Goal: Use online tool/utility: Utilize a website feature to perform a specific function

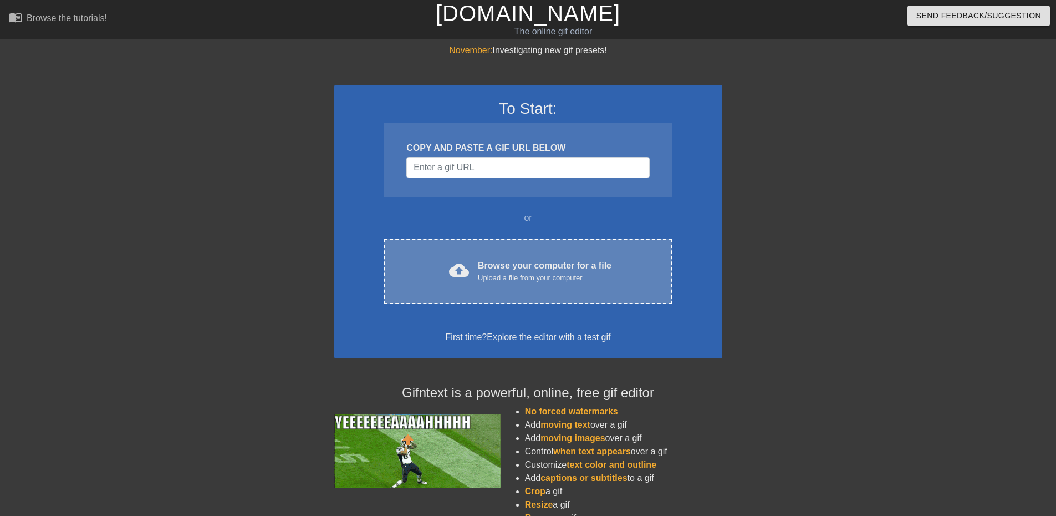
click at [551, 268] on div "Browse your computer for a file Upload a file from your computer" at bounding box center [545, 271] width 134 height 24
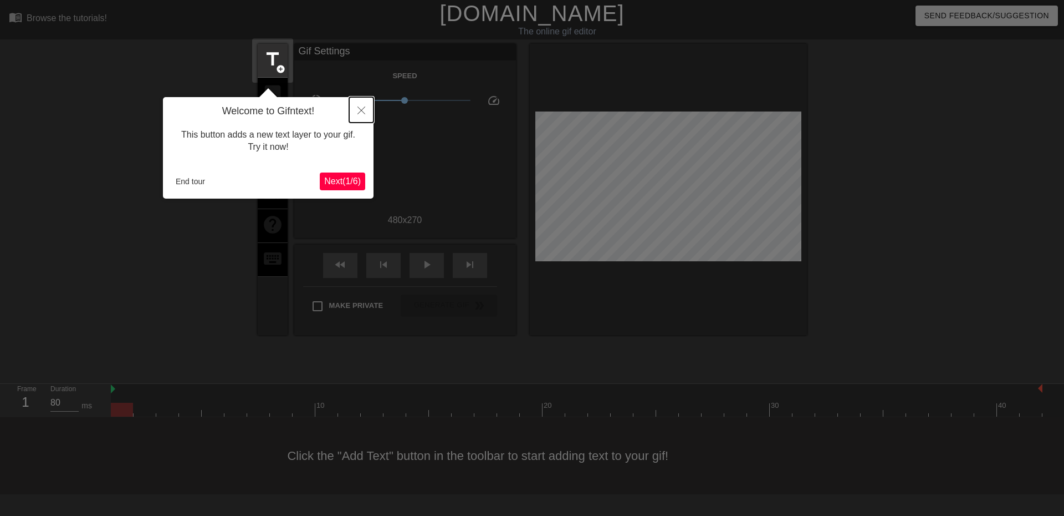
click at [362, 111] on icon "Close" at bounding box center [362, 110] width 8 height 8
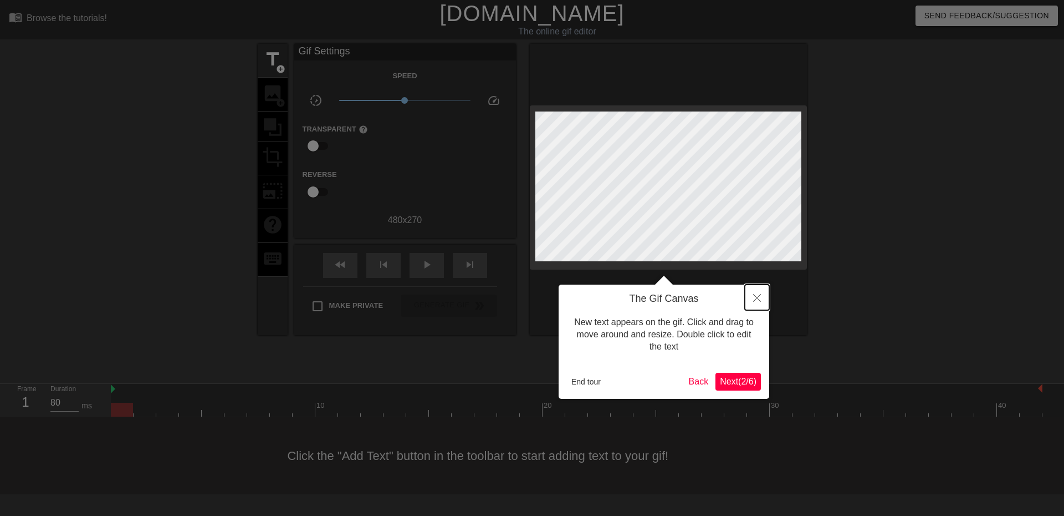
click at [761, 303] on button "Close" at bounding box center [757, 297] width 24 height 26
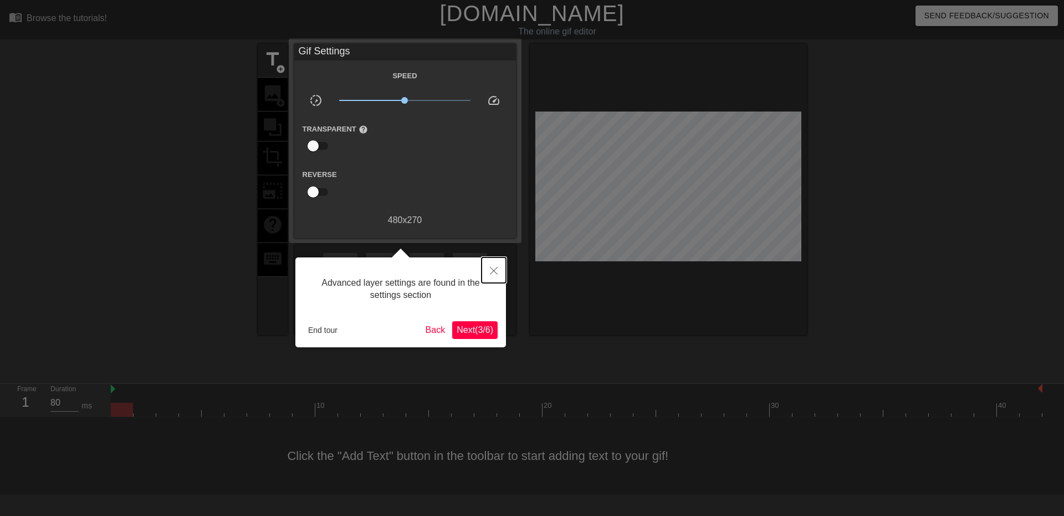
click at [501, 268] on button "Close" at bounding box center [494, 270] width 24 height 26
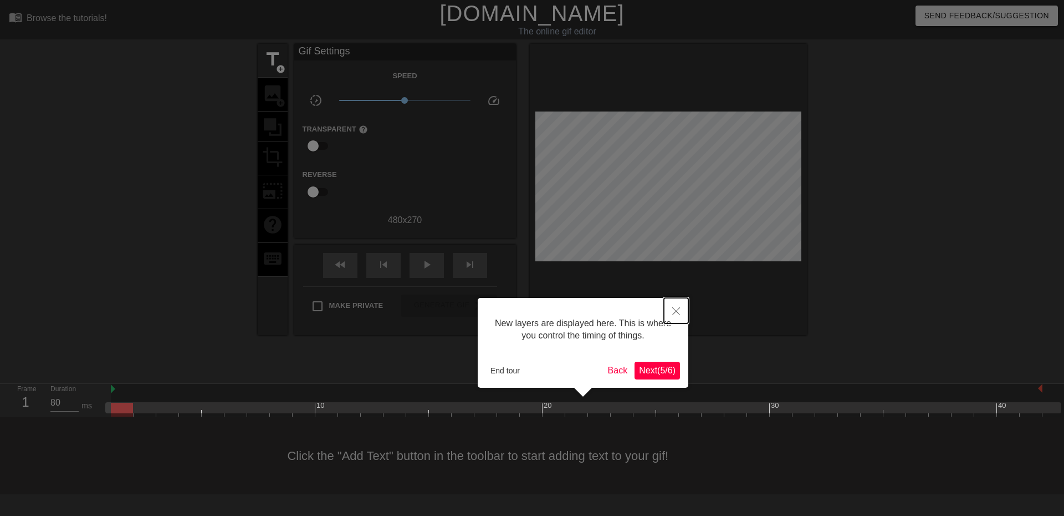
click at [676, 312] on icon "Close" at bounding box center [677, 311] width 8 height 8
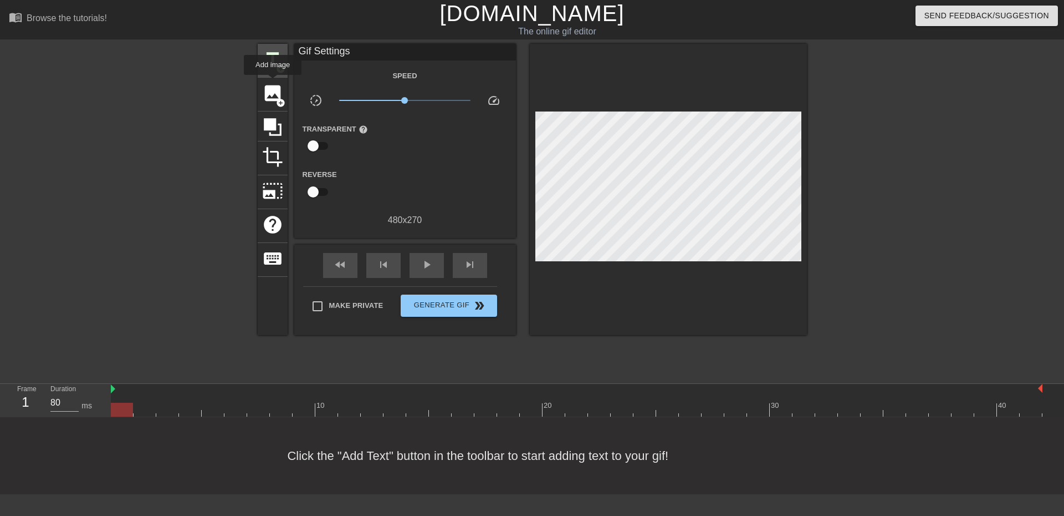
click at [278, 65] on span "add_circle" at bounding box center [280, 68] width 9 height 9
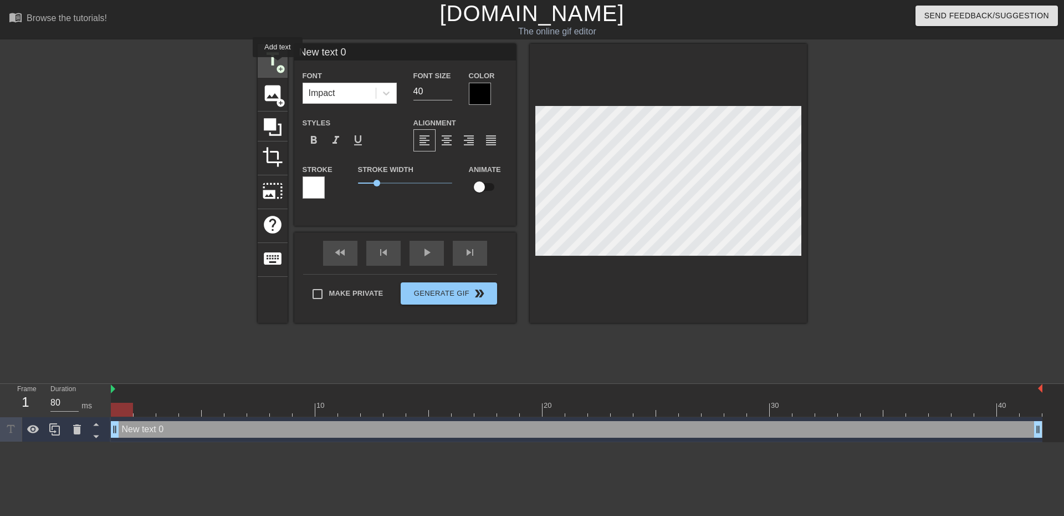
scroll to position [0, 0]
click at [313, 427] on div "New text 0 drag_handle drag_handle" at bounding box center [577, 429] width 932 height 17
drag, startPoint x: 370, startPoint y: 55, endPoint x: 294, endPoint y: 54, distance: 75.4
click at [296, 54] on input "New text 0" at bounding box center [405, 52] width 222 height 17
type input "[PERSON_NAME]"
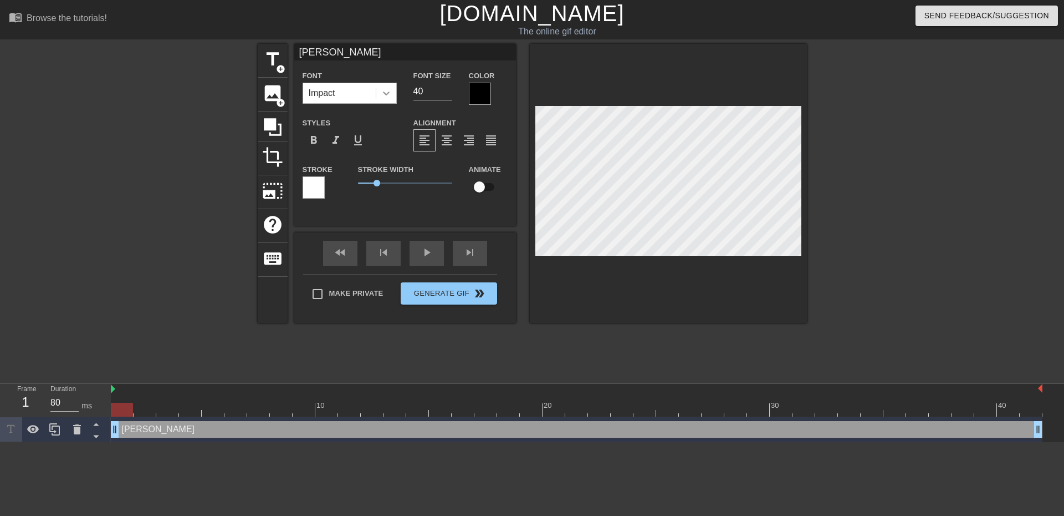
click at [381, 94] on icon at bounding box center [386, 93] width 11 height 11
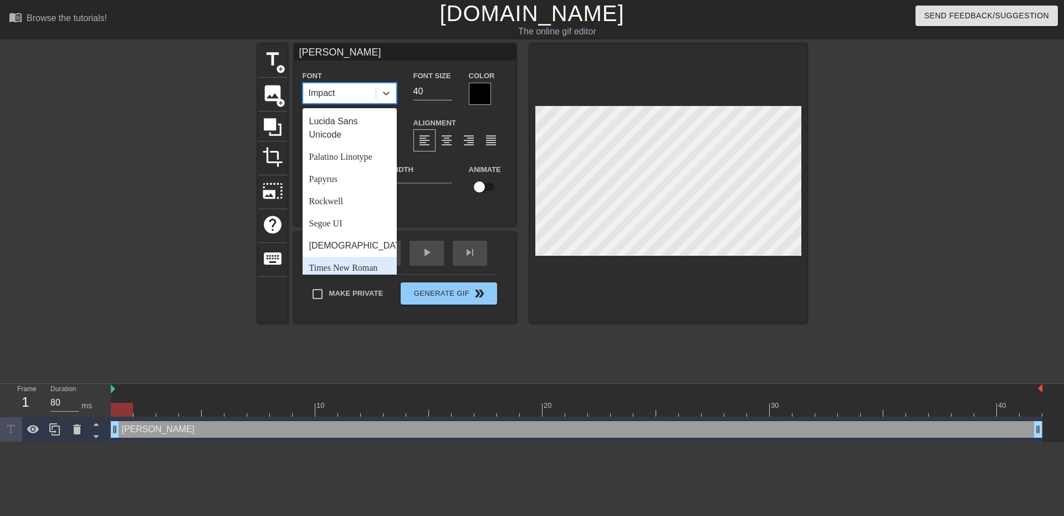
scroll to position [397, 0]
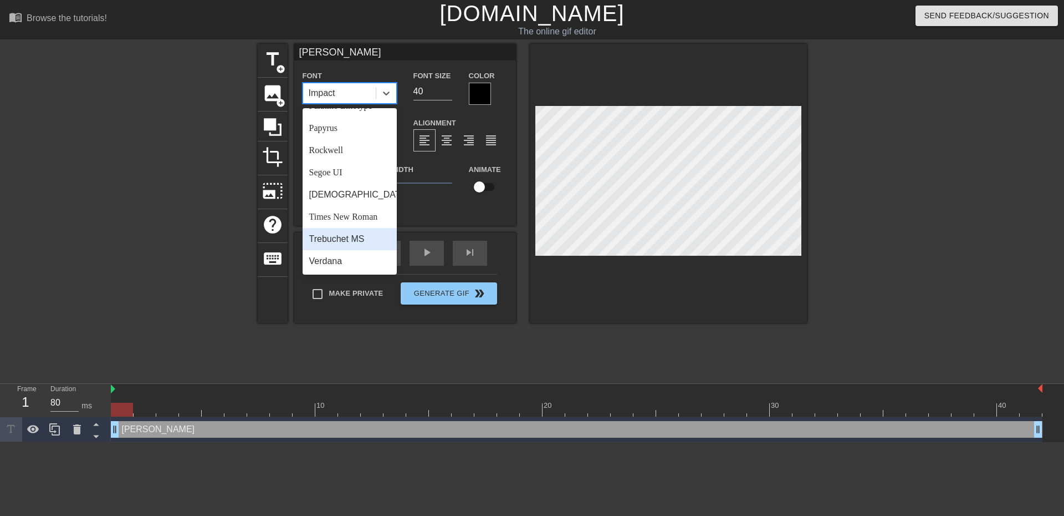
click at [359, 236] on div "Trebuchet MS" at bounding box center [350, 239] width 94 height 22
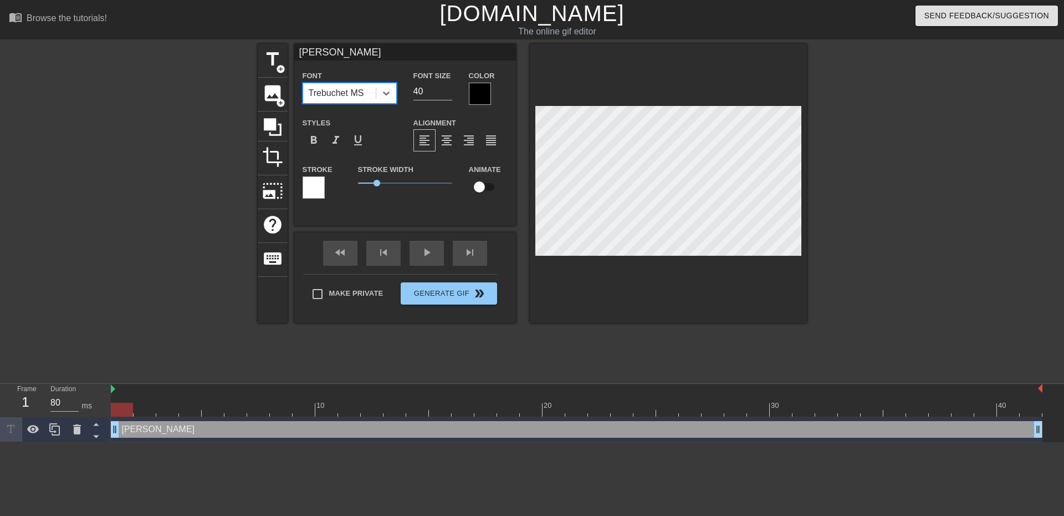
click at [481, 96] on div at bounding box center [480, 94] width 22 height 22
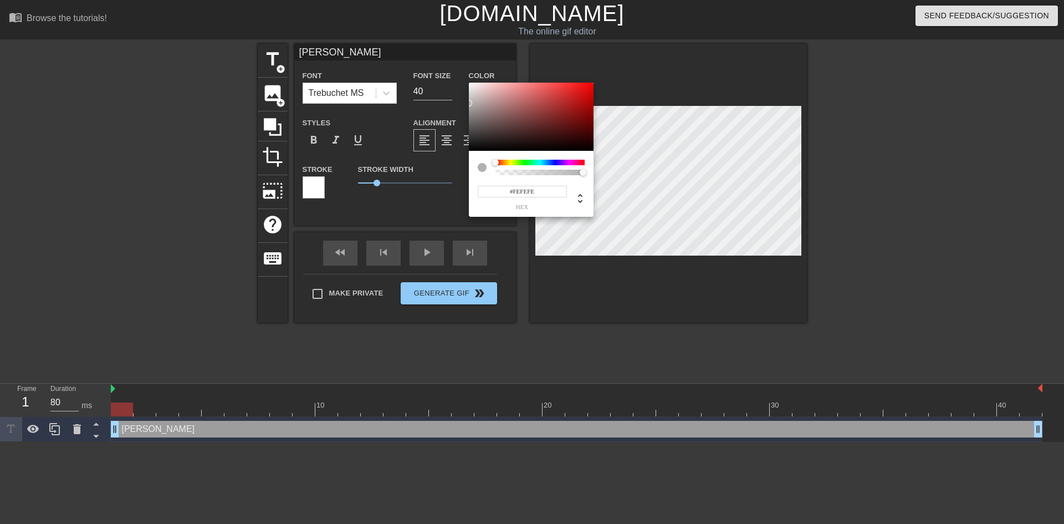
type input "#FFFFFF"
drag, startPoint x: 505, startPoint y: 126, endPoint x: 450, endPoint y: 69, distance: 80.0
click at [450, 69] on div "#FFFFFF hex" at bounding box center [532, 262] width 1064 height 524
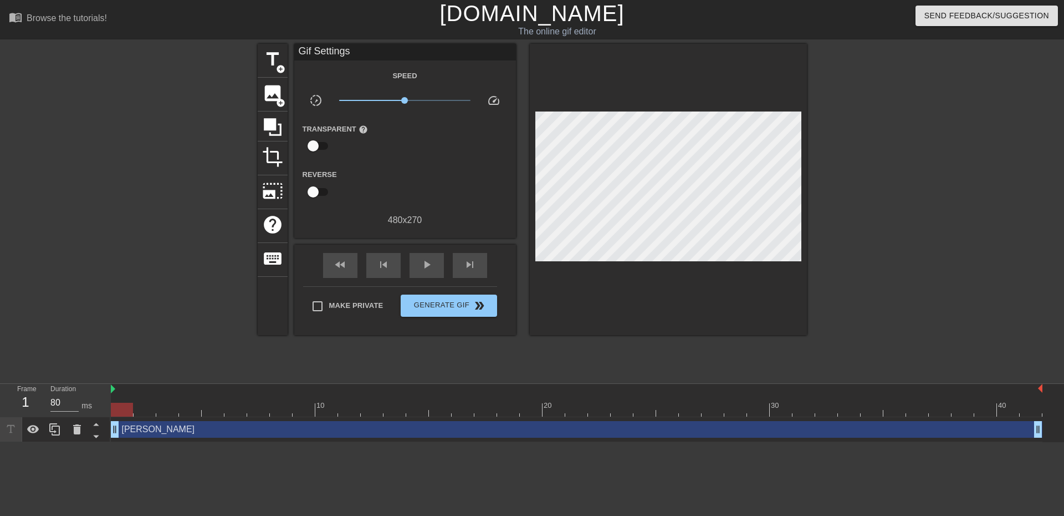
click at [453, 429] on div "Joel drag_handle drag_handle" at bounding box center [577, 429] width 932 height 17
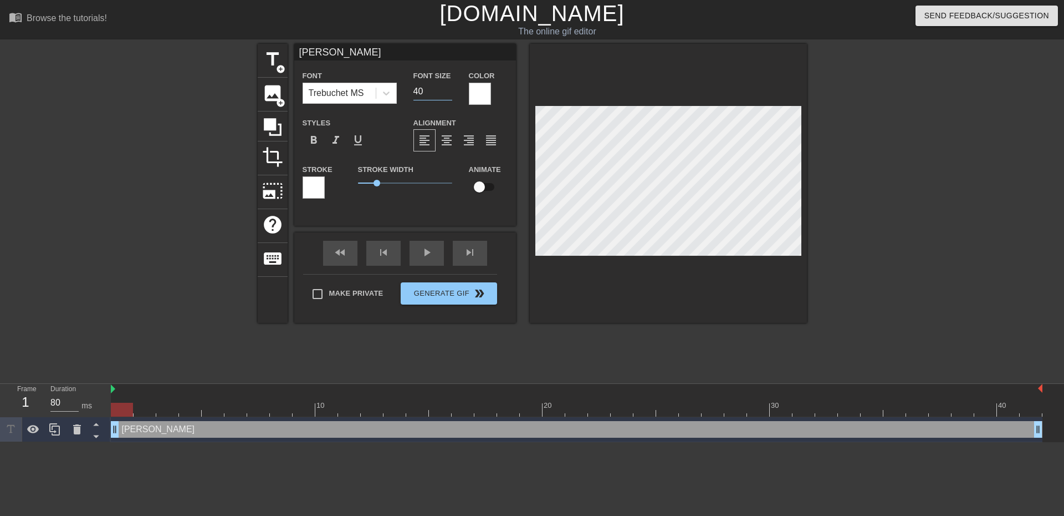
drag, startPoint x: 430, startPoint y: 95, endPoint x: 403, endPoint y: 93, distance: 27.3
click at [403, 93] on div "Font Trebuchet MS Font Size 40 Color" at bounding box center [405, 87] width 222 height 36
type input "30"
drag, startPoint x: 351, startPoint y: 52, endPoint x: 243, endPoint y: 50, distance: 108.1
click at [248, 53] on div "title add_circle image add_circle crop photo_size_select_large help keyboard Jo…" at bounding box center [532, 210] width 1064 height 333
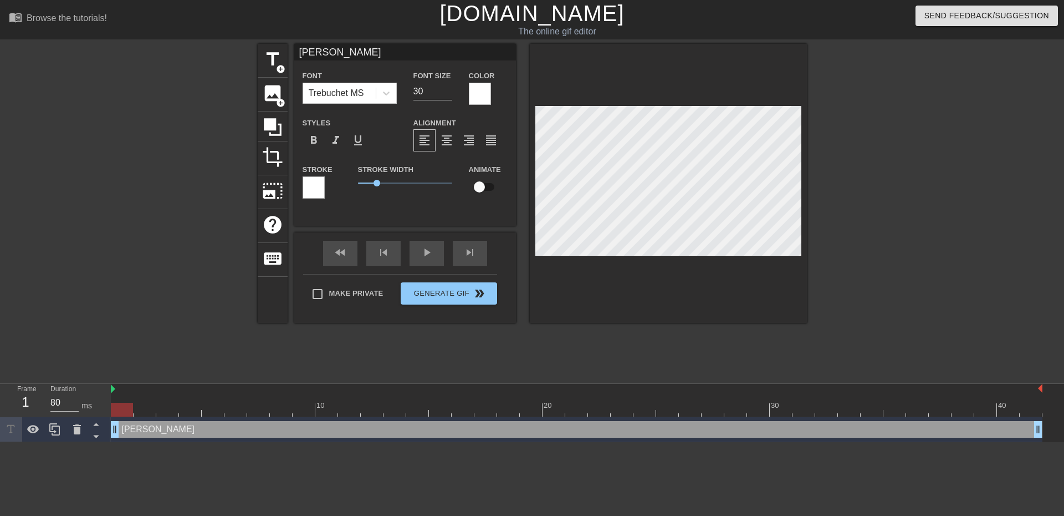
paste input "Ópio"
drag, startPoint x: 125, startPoint y: 409, endPoint x: 297, endPoint y: 415, distance: 172.0
click at [297, 415] on div at bounding box center [304, 410] width 22 height 14
drag, startPoint x: 307, startPoint y: 413, endPoint x: 872, endPoint y: 431, distance: 565.2
click at [872, 431] on div "10 20 30 40 Ópio drag_handle drag_handle" at bounding box center [588, 413] width 954 height 58
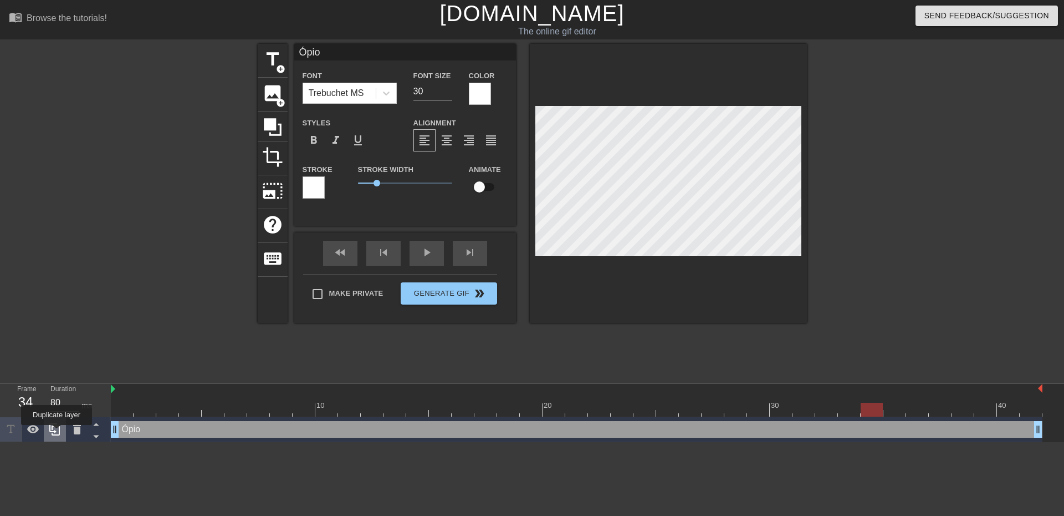
click at [57, 432] on icon at bounding box center [54, 428] width 13 height 13
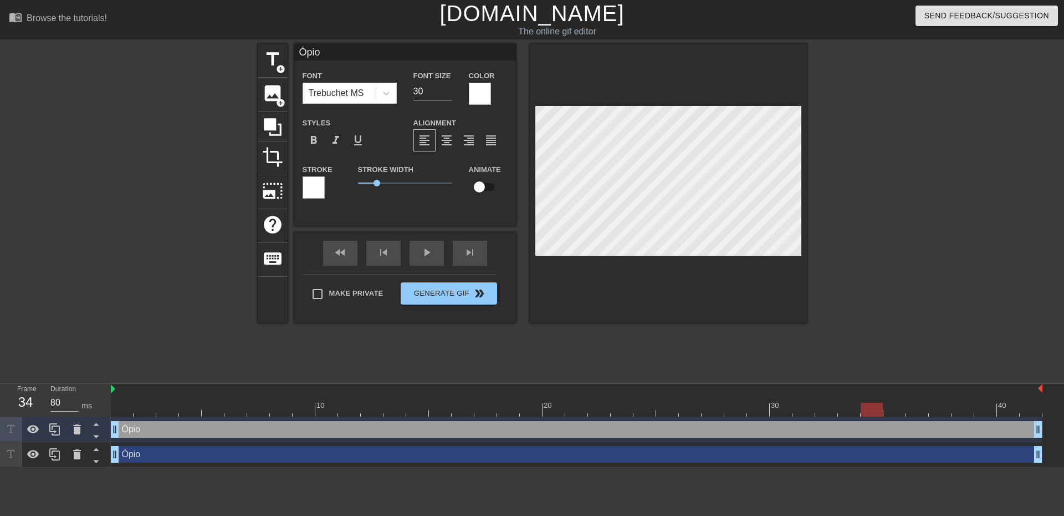
click at [188, 433] on div "Ópio drag_handle drag_handle" at bounding box center [577, 429] width 932 height 17
drag, startPoint x: 256, startPoint y: 45, endPoint x: 248, endPoint y: 45, distance: 7.8
click at [248, 45] on div "title add_circle image add_circle crop photo_size_select_large help keyboard Óp…" at bounding box center [532, 210] width 1064 height 333
drag, startPoint x: 875, startPoint y: 409, endPoint x: 878, endPoint y: 421, distance: 12.4
click at [880, 421] on div "10 20 30 40 [PERSON_NAME] drag_handle drag_handle Ópio drag_handle drag_handle" at bounding box center [588, 425] width 954 height 83
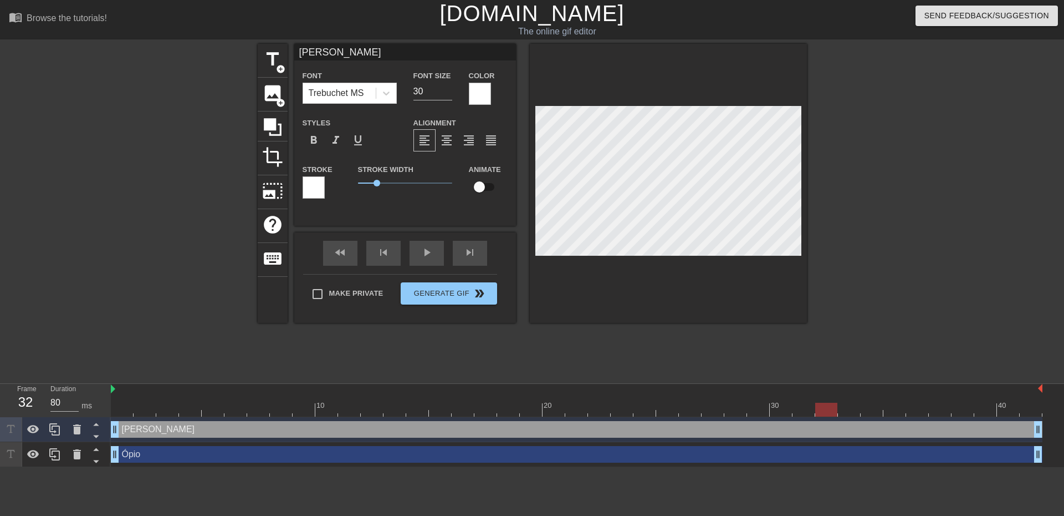
drag, startPoint x: 868, startPoint y: 409, endPoint x: 825, endPoint y: 419, distance: 44.3
click at [825, 419] on div "10 20 30 40 [PERSON_NAME] drag_handle drag_handle Ópio drag_handle drag_handle" at bounding box center [588, 425] width 954 height 83
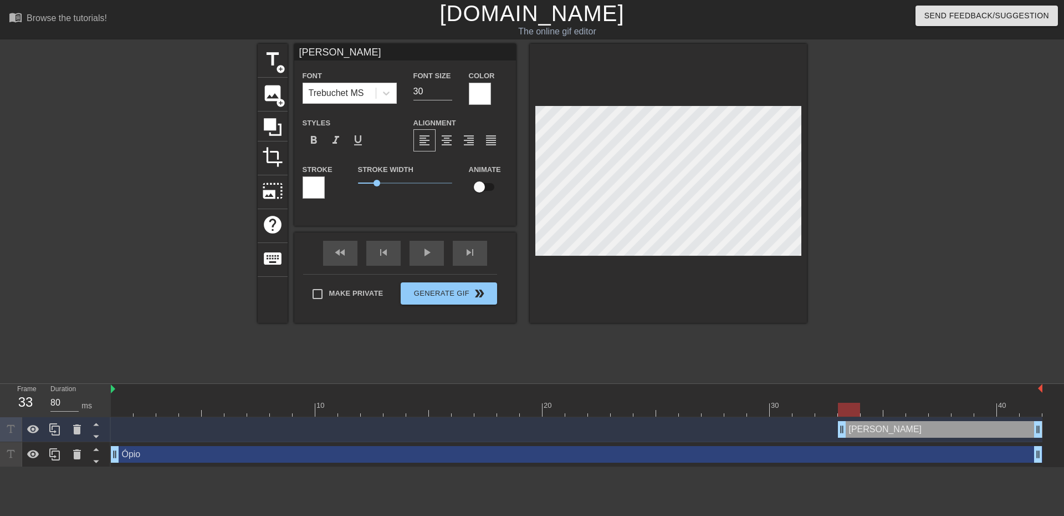
drag, startPoint x: 114, startPoint y: 424, endPoint x: 840, endPoint y: 415, distance: 726.3
click at [840, 415] on div "10 20 30 40 [PERSON_NAME] drag_handle drag_handle Ópio drag_handle drag_handle" at bounding box center [588, 425] width 954 height 83
drag, startPoint x: 853, startPoint y: 407, endPoint x: 1017, endPoint y: 410, distance: 164.1
click at [1017, 410] on div at bounding box center [1008, 410] width 22 height 14
drag, startPoint x: 1010, startPoint y: 406, endPoint x: 1061, endPoint y: 398, distance: 51.7
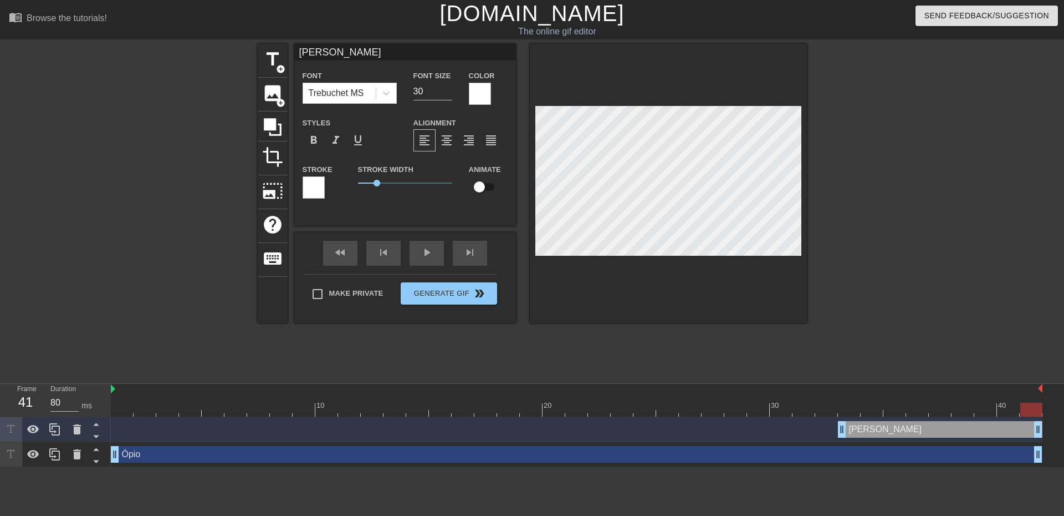
click at [1056, 398] on div "10 20 30 40 [PERSON_NAME] drag_handle drag_handle Ópio drag_handle drag_handle" at bounding box center [588, 425] width 954 height 83
click at [279, 62] on span "title" at bounding box center [272, 59] width 21 height 21
type input "New text 2"
type input "40"
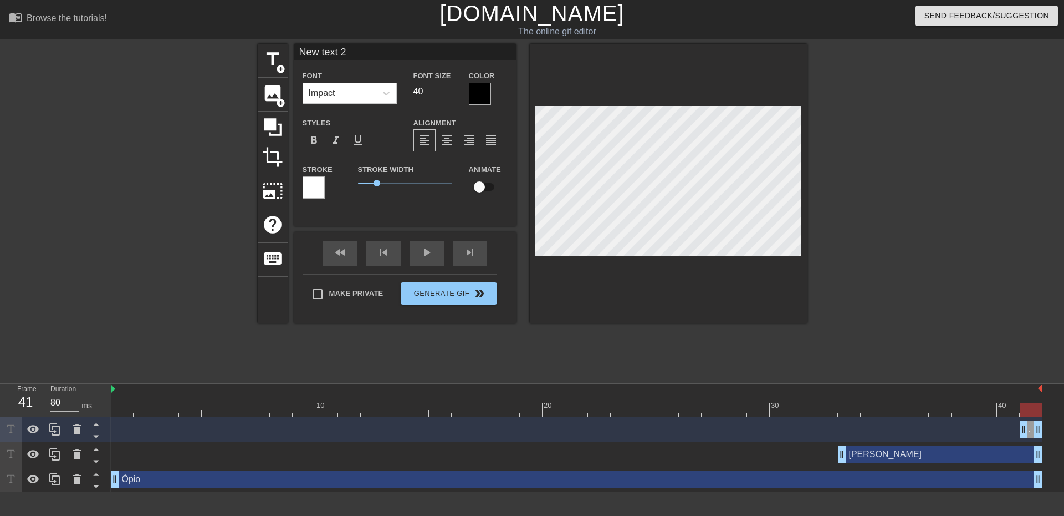
click at [477, 95] on div at bounding box center [480, 94] width 22 height 22
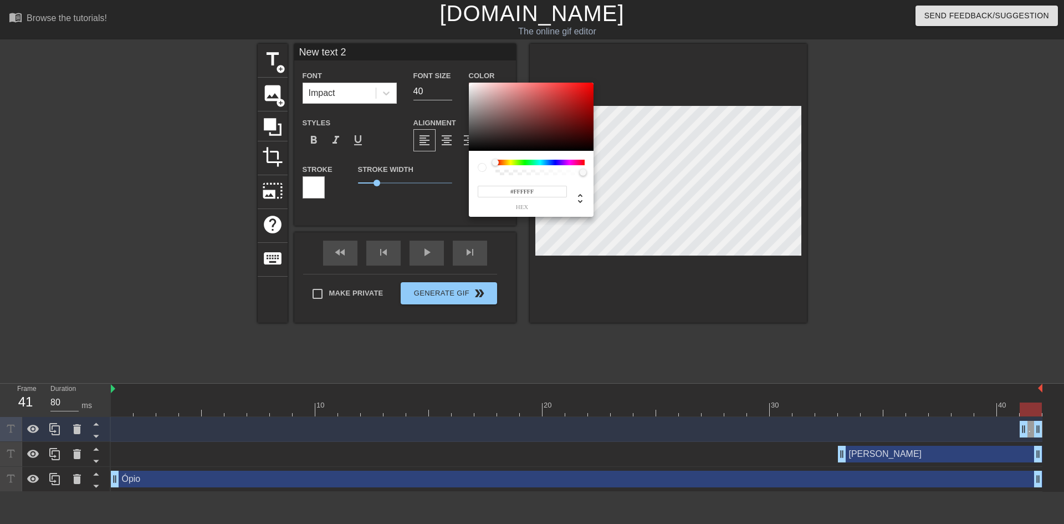
drag, startPoint x: 488, startPoint y: 114, endPoint x: 457, endPoint y: 81, distance: 45.1
click at [457, 81] on div "#FFFFFF hex" at bounding box center [532, 262] width 1064 height 524
type input "#FFFFFF"
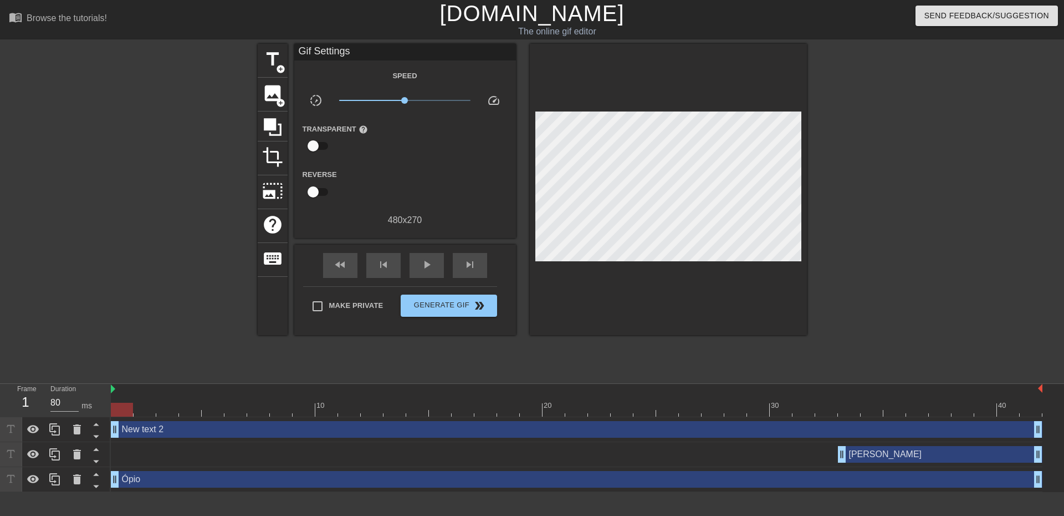
drag, startPoint x: 1024, startPoint y: 426, endPoint x: 11, endPoint y: 391, distance: 1013.5
click at [1, 395] on div "Frame 1 Duration 80 ms 10 20 30 40 New text 2 drag_handle drag_handle Joel drag…" at bounding box center [532, 438] width 1064 height 108
click at [138, 430] on div "New text 2 drag_handle drag_handle" at bounding box center [577, 429] width 932 height 17
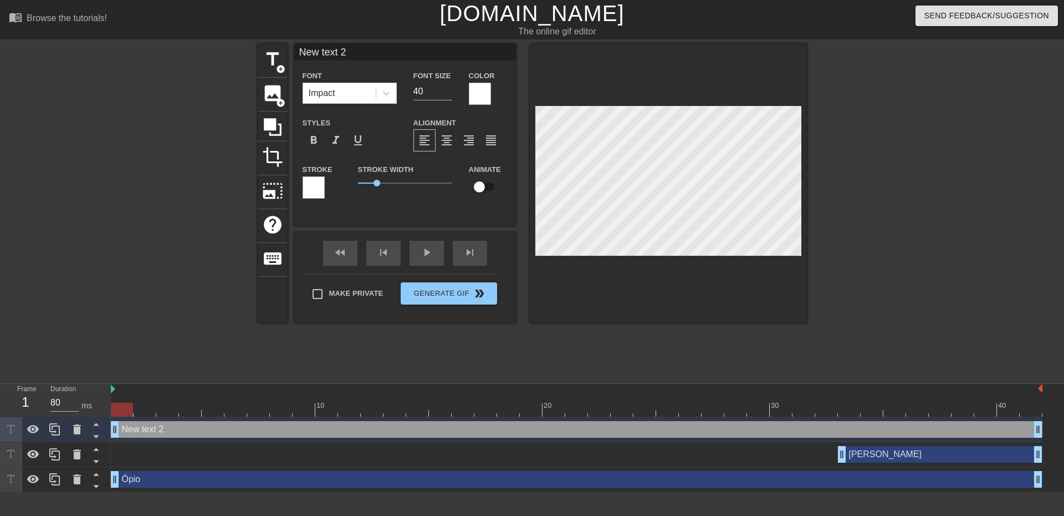
drag, startPoint x: 359, startPoint y: 54, endPoint x: 264, endPoint y: 43, distance: 95.5
click at [266, 43] on div "menu_book Browse the tutorials! Gifntext.com The online gif editor Send Feedbac…" at bounding box center [532, 246] width 1064 height 492
type input "FRONT"
click at [580, 364] on div "title add_circle image add_circle crop photo_size_select_large help keyboard FR…" at bounding box center [532, 210] width 549 height 333
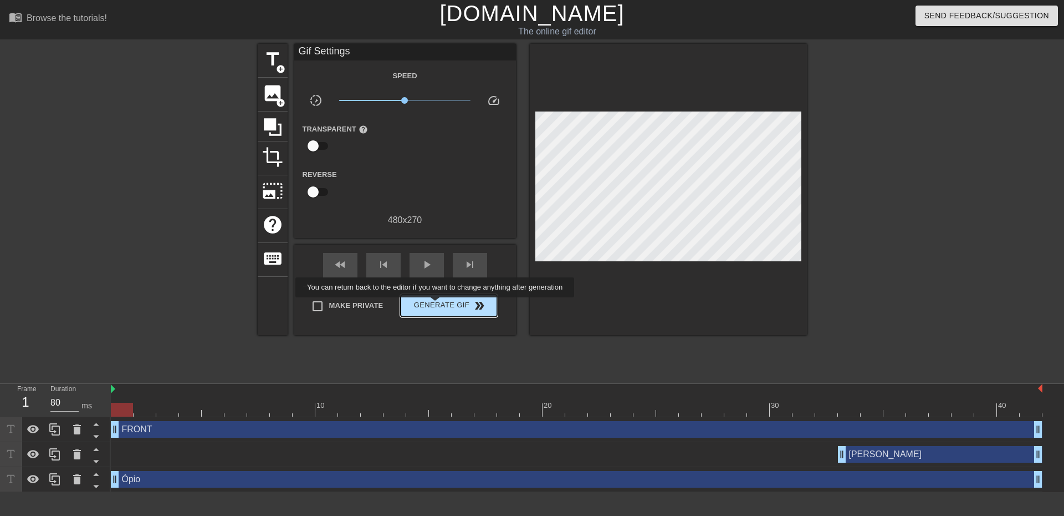
click at [436, 305] on span "Generate Gif double_arrow" at bounding box center [448, 305] width 87 height 13
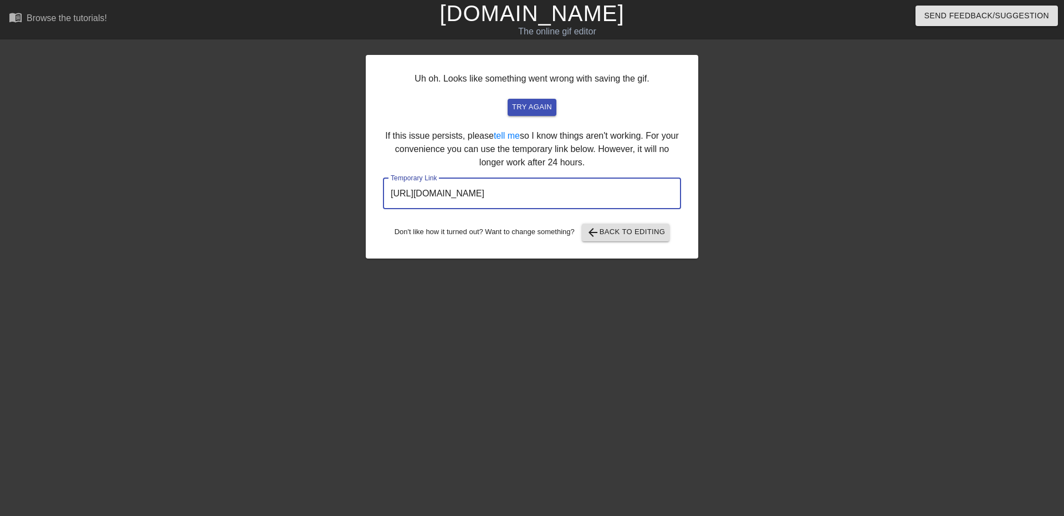
drag, startPoint x: 550, startPoint y: 185, endPoint x: 260, endPoint y: 165, distance: 290.6
click at [260, 165] on div "Uh oh. Looks like something went wrong with saving the gif. try again If this i…" at bounding box center [532, 210] width 1064 height 333
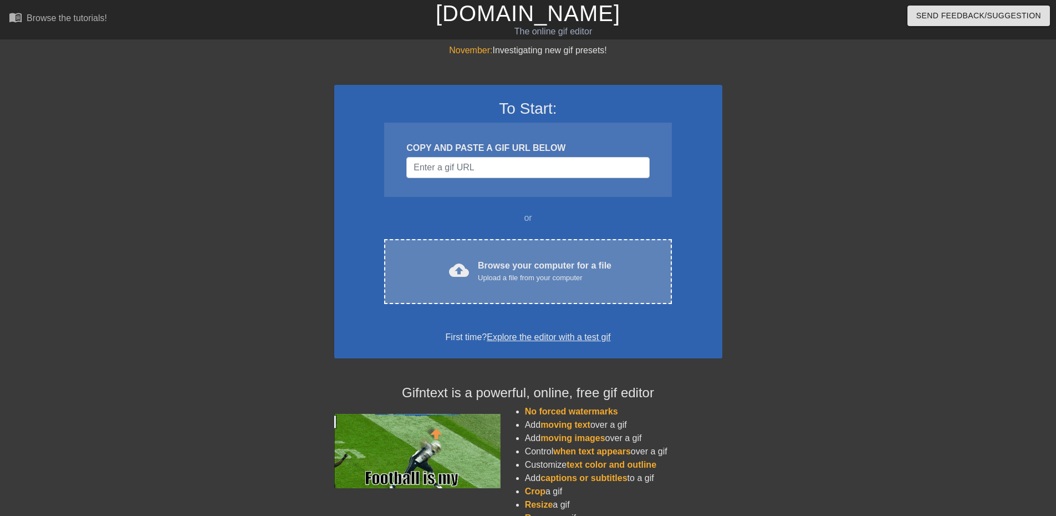
click at [533, 248] on div "cloud_upload Browse your computer for a file Upload a file from your computer C…" at bounding box center [527, 271] width 287 height 65
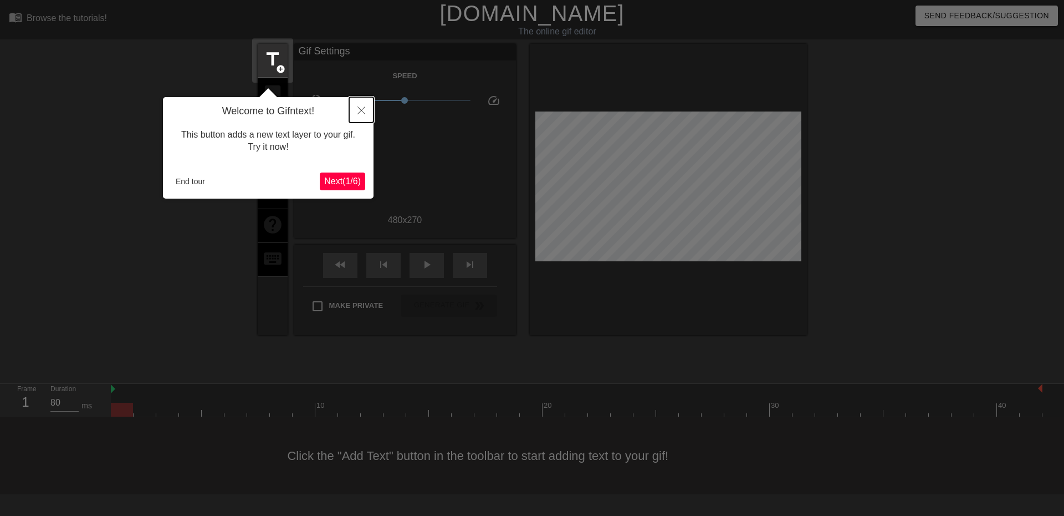
click at [364, 111] on icon "Close" at bounding box center [362, 110] width 8 height 8
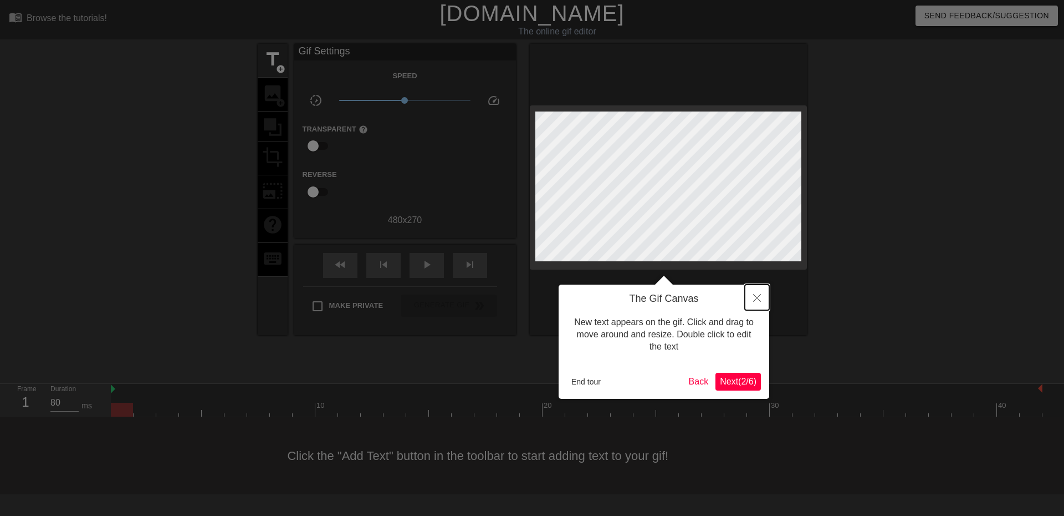
click at [757, 304] on button "Close" at bounding box center [757, 297] width 24 height 26
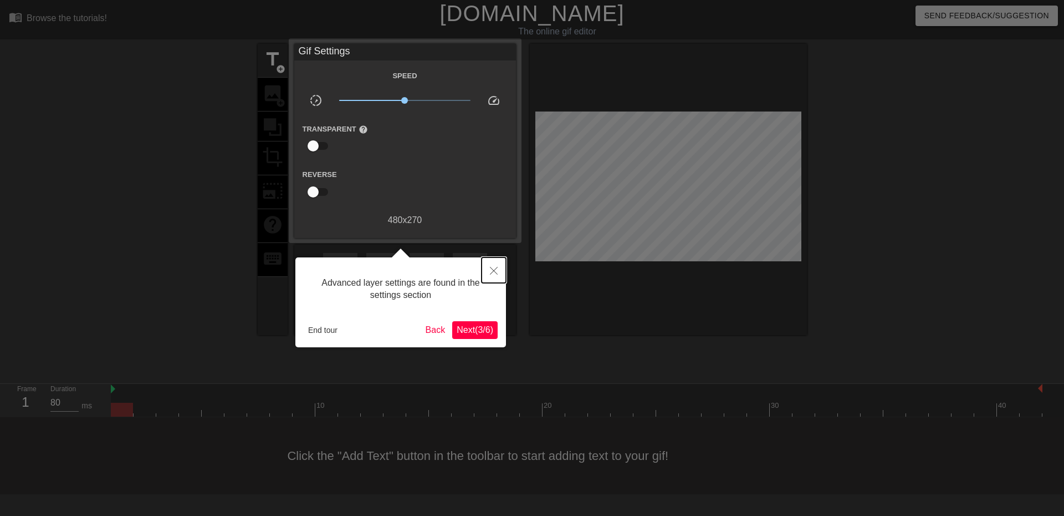
click at [496, 272] on icon "Close" at bounding box center [494, 271] width 8 height 8
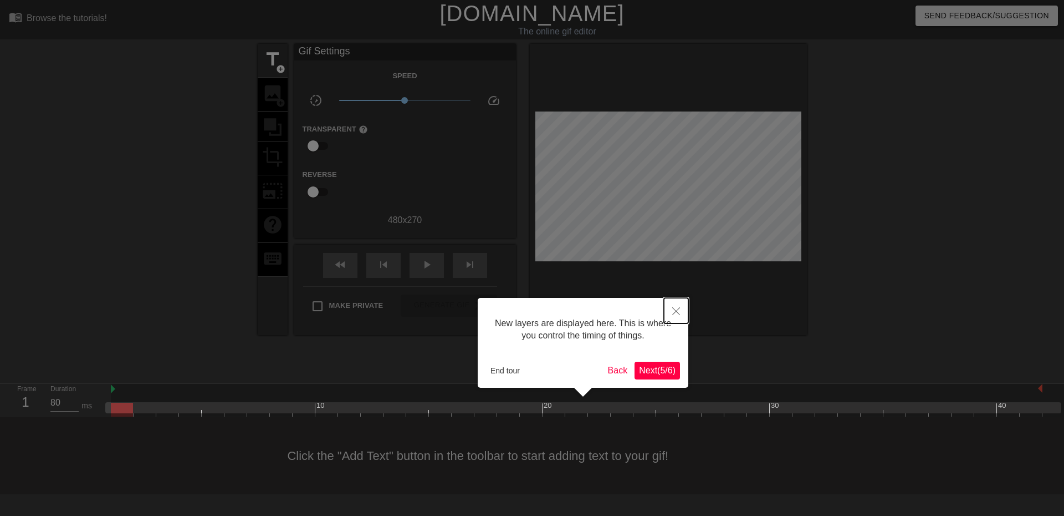
click at [679, 305] on button "Close" at bounding box center [676, 311] width 24 height 26
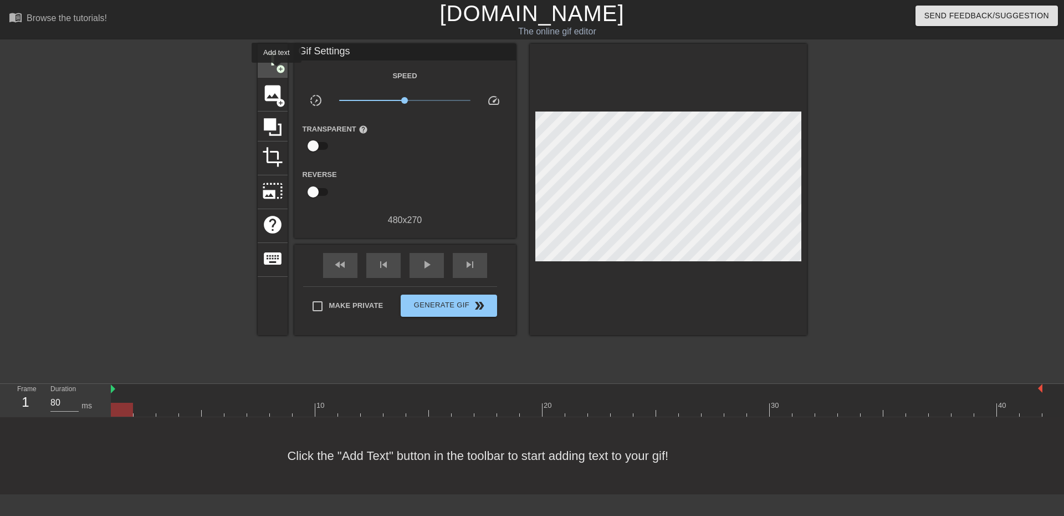
click at [277, 70] on span "add_circle" at bounding box center [280, 68] width 9 height 9
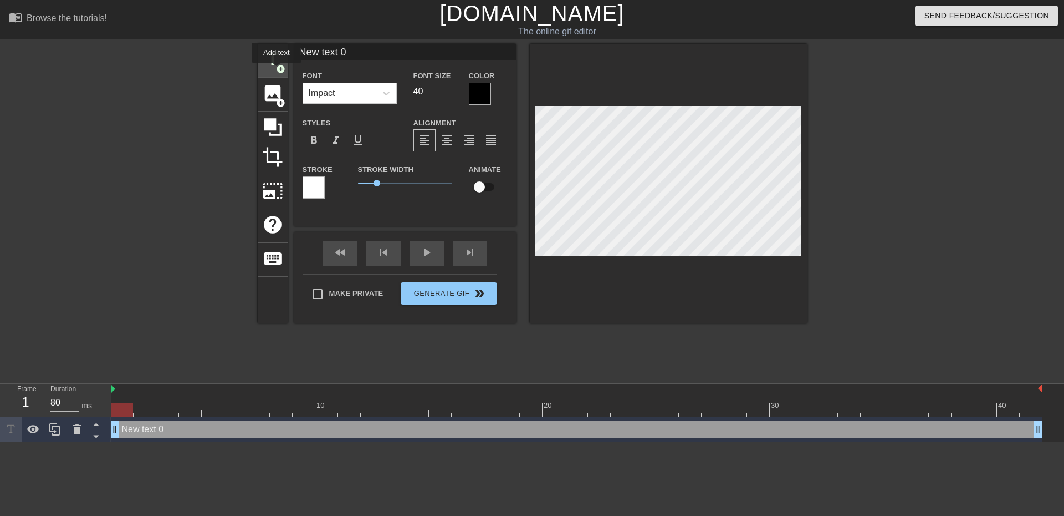
scroll to position [0, 0]
click at [482, 98] on div at bounding box center [480, 94] width 22 height 22
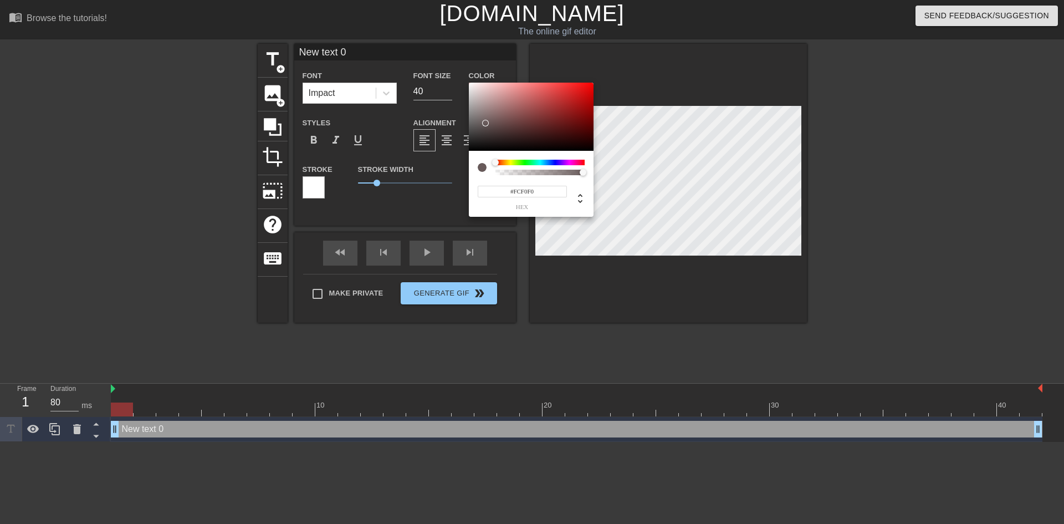
type input "#FFFBFB"
drag, startPoint x: 486, startPoint y: 123, endPoint x: 471, endPoint y: 77, distance: 48.4
click at [471, 77] on div "#FFFBFB hex" at bounding box center [532, 262] width 1064 height 524
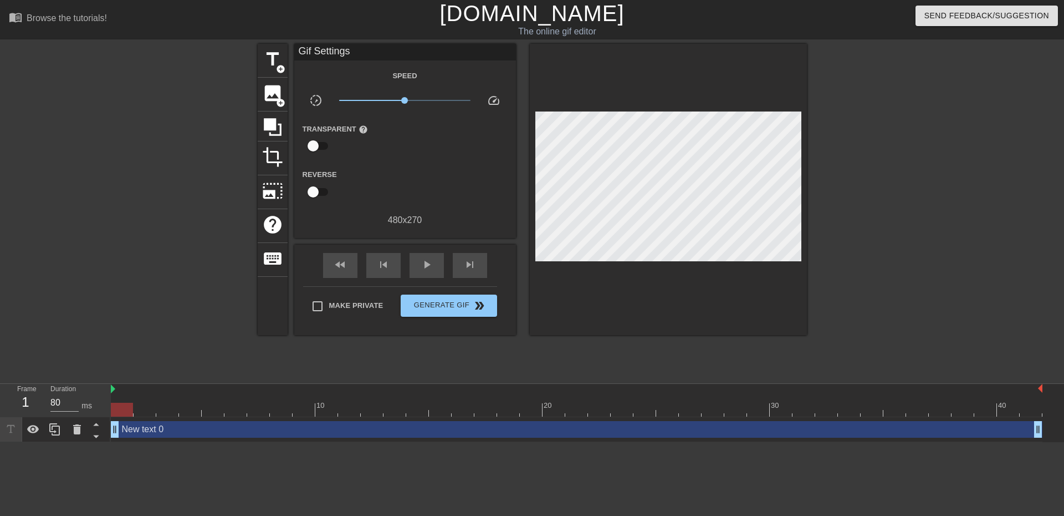
click at [396, 430] on div "New text 0 drag_handle drag_handle" at bounding box center [577, 429] width 932 height 17
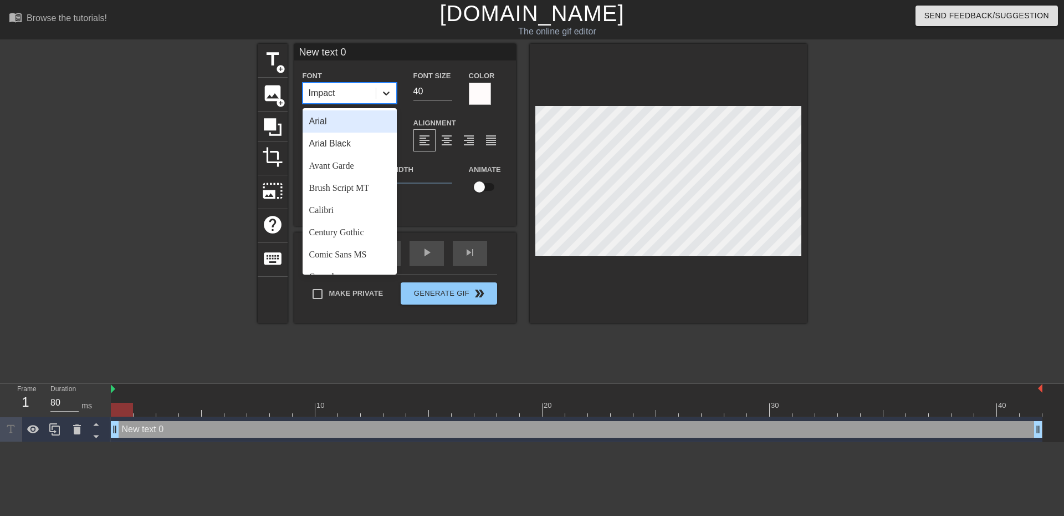
click at [385, 93] on icon at bounding box center [386, 93] width 7 height 4
click at [346, 67] on div "New text 0 Font option Arial focused, 1 of 24. 24 results available. Use Up and…" at bounding box center [405, 126] width 222 height 165
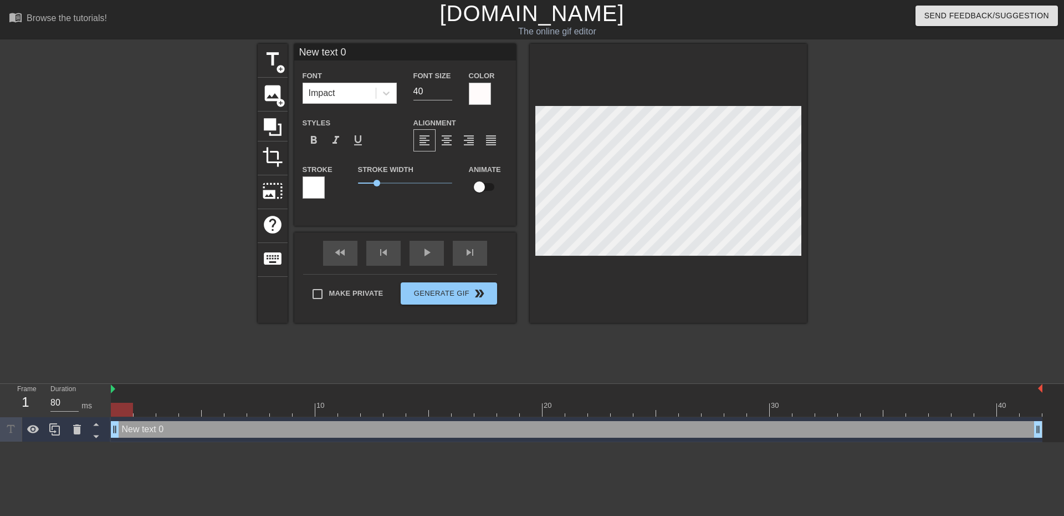
drag, startPoint x: 359, startPoint y: 50, endPoint x: 239, endPoint y: 34, distance: 120.8
click at [240, 34] on div "menu_book Browse the tutorials! [DOMAIN_NAME] The online gif editor Send Feedba…" at bounding box center [532, 221] width 1064 height 442
paste input "[URL][DOMAIN_NAME]"
type input "[URL][DOMAIN_NAME]"
drag, startPoint x: 514, startPoint y: 51, endPoint x: 185, endPoint y: 29, distance: 330.6
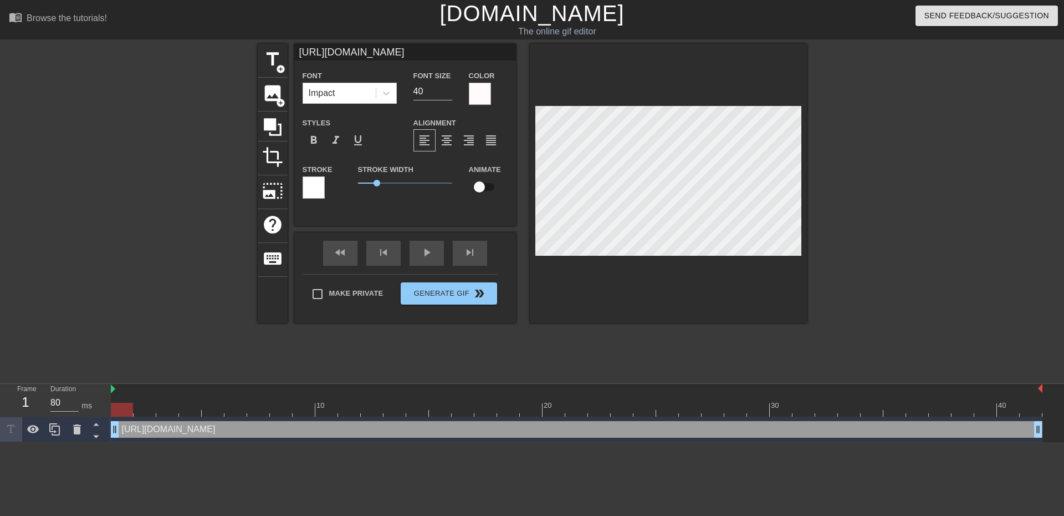
click at [185, 29] on div "menu_book Browse the tutorials! [DOMAIN_NAME] The online gif editor Send Feedba…" at bounding box center [532, 221] width 1064 height 442
click at [378, 55] on input at bounding box center [405, 52] width 222 height 17
paste input "Ópio"
type input "Ópio"
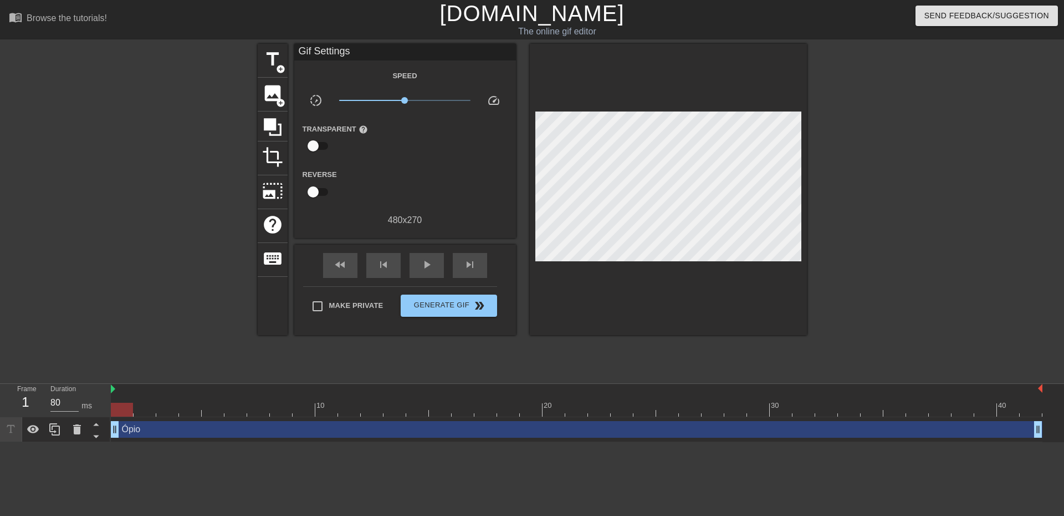
click at [471, 431] on div "Ópio drag_handle drag_handle" at bounding box center [577, 429] width 932 height 17
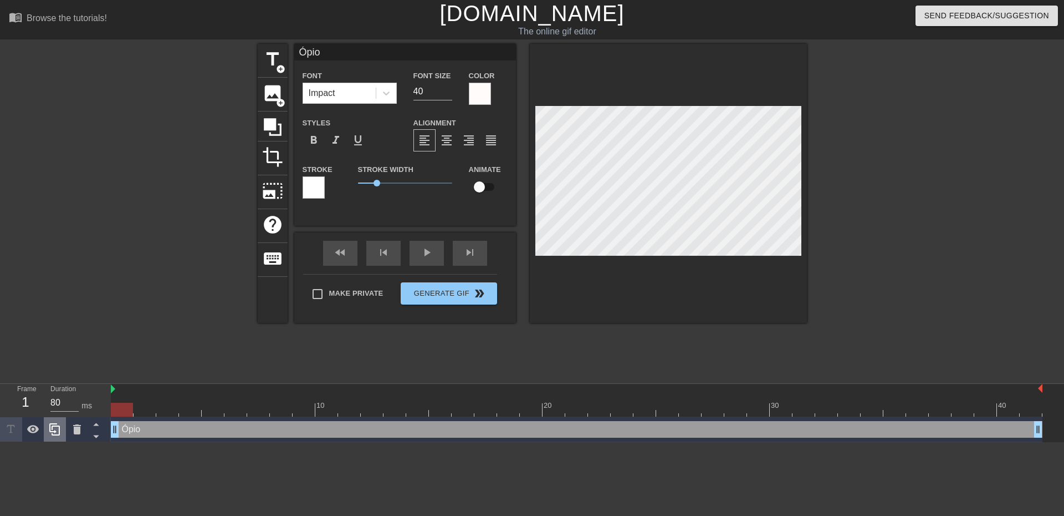
click at [57, 430] on icon at bounding box center [54, 428] width 13 height 13
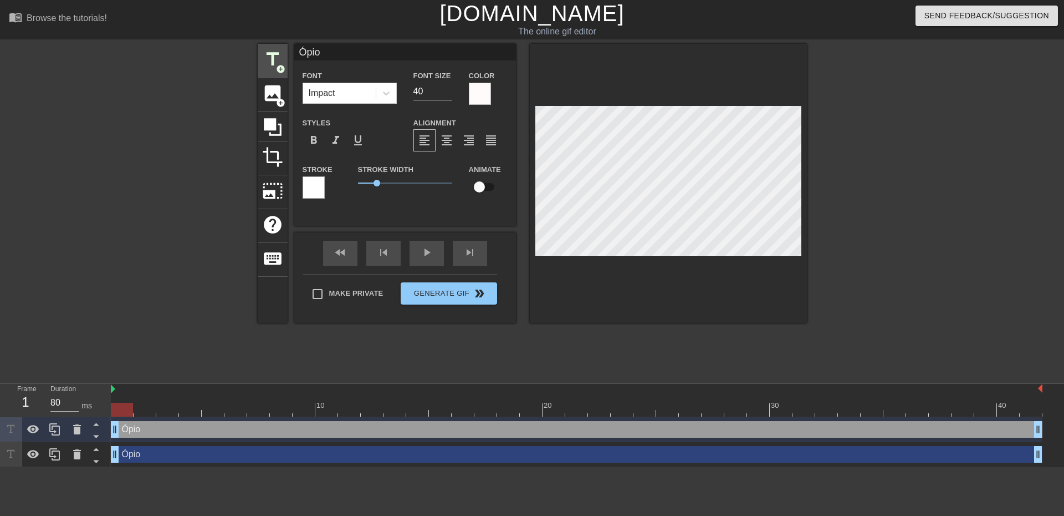
drag, startPoint x: 325, startPoint y: 53, endPoint x: 272, endPoint y: 47, distance: 53.0
click at [272, 47] on div "title add_circle image add_circle crop photo_size_select_large help keyboard Óp…" at bounding box center [532, 183] width 549 height 279
type input "j"
drag, startPoint x: 129, startPoint y: 409, endPoint x: 770, endPoint y: 270, distance: 655.8
click at [986, 436] on div "10 20 30 40 [PERSON_NAME] drag_handle drag_handle Ópio drag_handle drag_handle" at bounding box center [588, 425] width 954 height 83
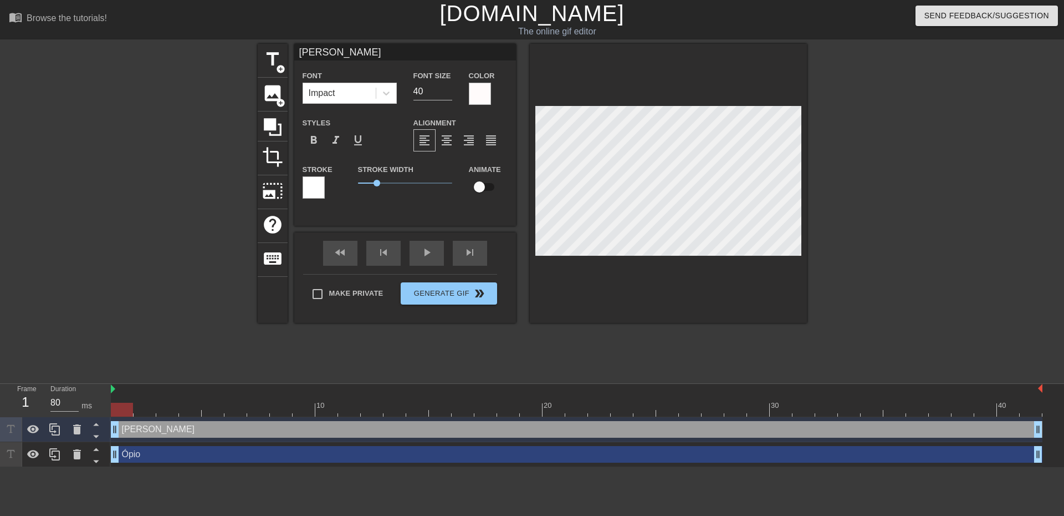
drag, startPoint x: 979, startPoint y: 406, endPoint x: 113, endPoint y: 406, distance: 866.5
click at [113, 406] on div at bounding box center [122, 410] width 22 height 14
click at [52, 460] on icon at bounding box center [54, 453] width 13 height 13
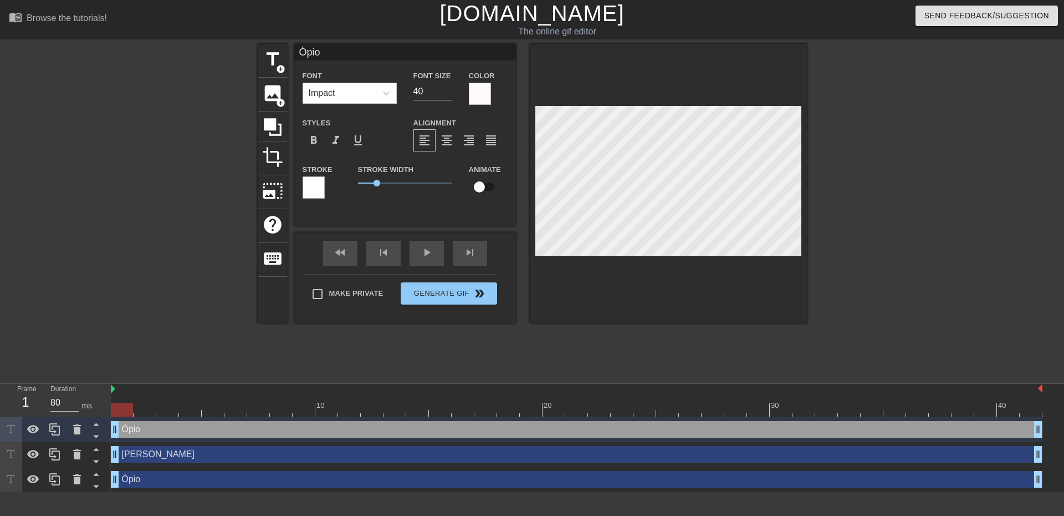
drag, startPoint x: 349, startPoint y: 57, endPoint x: 251, endPoint y: 50, distance: 98.4
click at [251, 50] on div "title add_circle image add_circle crop photo_size_select_large help keyboard Óp…" at bounding box center [532, 210] width 1064 height 333
type input "FRONT"
click at [472, 95] on div at bounding box center [480, 94] width 22 height 22
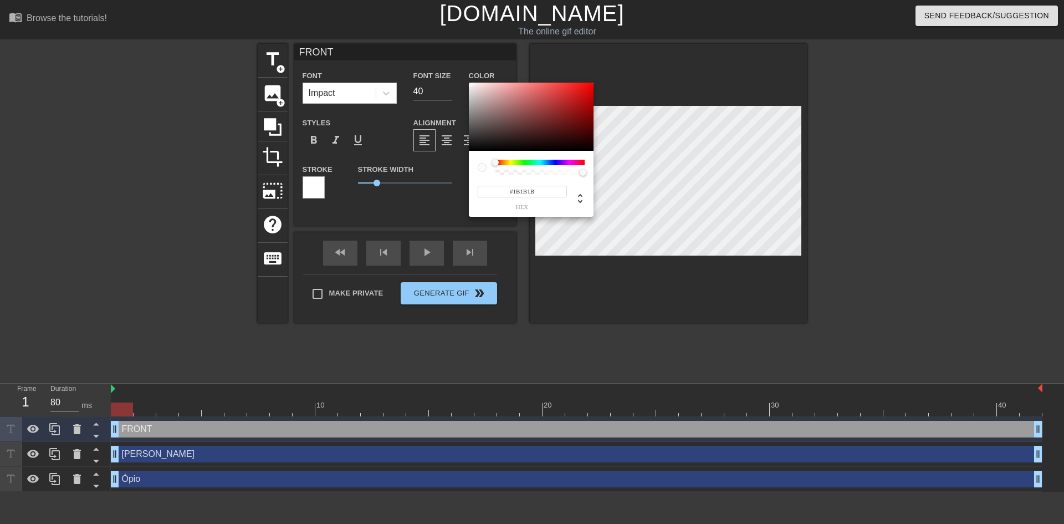
type input "#000000"
drag, startPoint x: 491, startPoint y: 136, endPoint x: 426, endPoint y: 156, distance: 68.2
click at [426, 156] on div "#000000 hex" at bounding box center [532, 262] width 1064 height 524
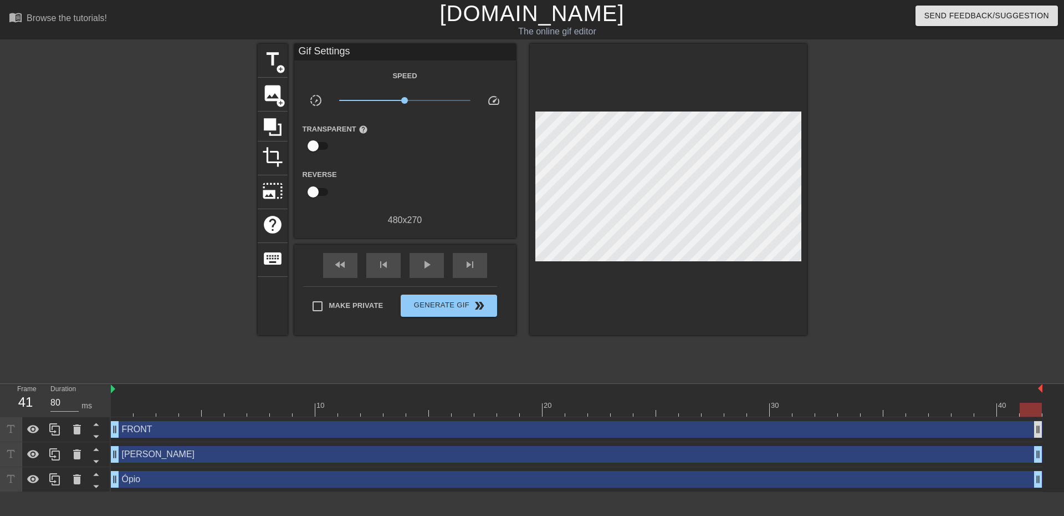
drag, startPoint x: 125, startPoint y: 409, endPoint x: 1037, endPoint y: 434, distance: 912.9
click at [1037, 434] on div "10 20 30 40 FRONT drag_handle drag_handle [PERSON_NAME] drag_handle drag_handle…" at bounding box center [588, 438] width 954 height 108
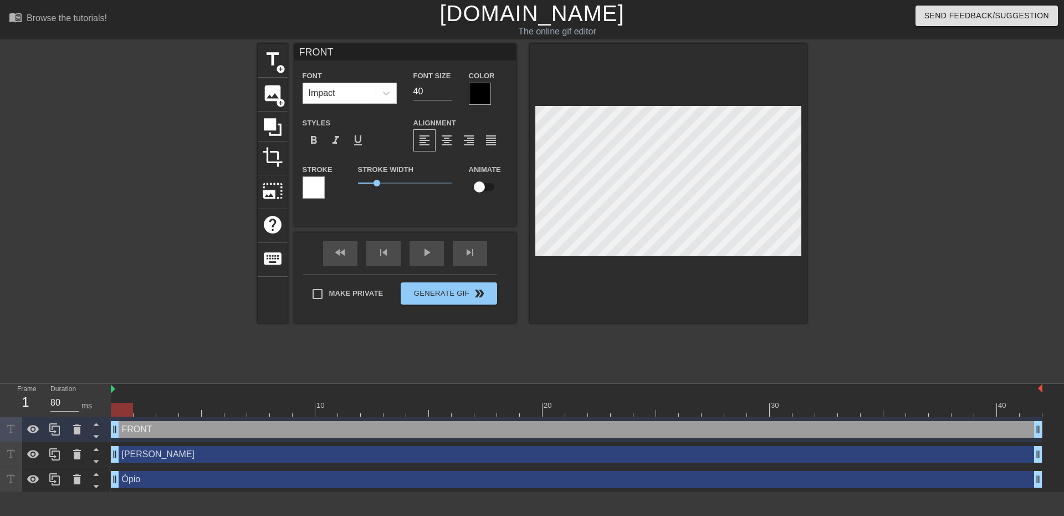
drag, startPoint x: 1034, startPoint y: 409, endPoint x: 79, endPoint y: 409, distance: 954.7
click at [80, 413] on div "Frame 1 Duration 80 ms 10 20 30 40 FRONT drag_handle drag_handle [PERSON_NAME] …" at bounding box center [532, 438] width 1064 height 108
drag, startPoint x: 609, startPoint y: 335, endPoint x: 545, endPoint y: 318, distance: 65.9
click at [609, 335] on div "title add_circle image add_circle crop photo_size_select_large help keyboard FR…" at bounding box center [532, 210] width 549 height 333
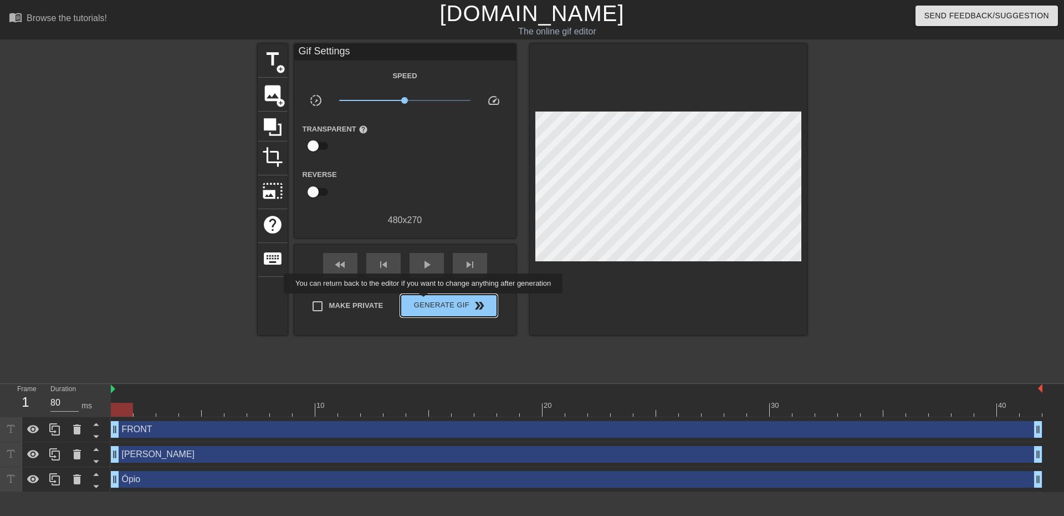
click at [430, 302] on span "Generate Gif double_arrow" at bounding box center [448, 305] width 87 height 13
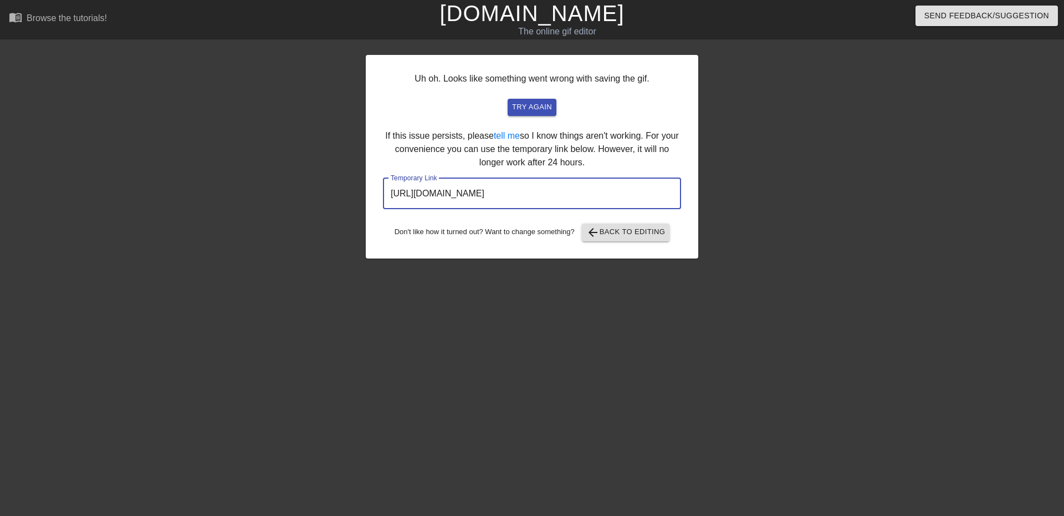
drag, startPoint x: 578, startPoint y: 195, endPoint x: 248, endPoint y: 116, distance: 339.1
click at [266, 127] on div "Uh oh. Looks like something went wrong with saving the gif. try again If this i…" at bounding box center [532, 210] width 1064 height 333
